Goal: Task Accomplishment & Management: Use online tool/utility

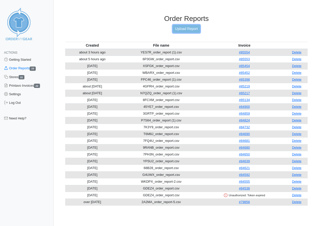
click at [187, 29] on link "Upload Report" at bounding box center [186, 29] width 27 height 8
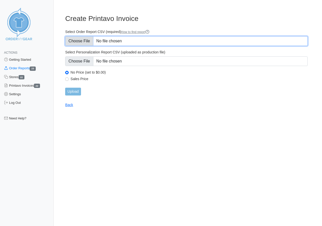
click at [82, 42] on input "Select Order Report CSV (required) How to find report" at bounding box center [186, 41] width 243 height 10
click at [83, 41] on input "Select Order Report CSV (required) How to find report" at bounding box center [186, 41] width 243 height 10
type input "C:\fakepath\PFDZ9_order_report.csv"
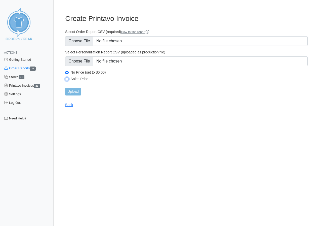
click at [67, 79] on input "Sales Price" at bounding box center [67, 79] width 4 height 4
radio input "true"
click at [74, 92] on input "Upload" at bounding box center [73, 92] width 16 height 8
